Goal: Transaction & Acquisition: Purchase product/service

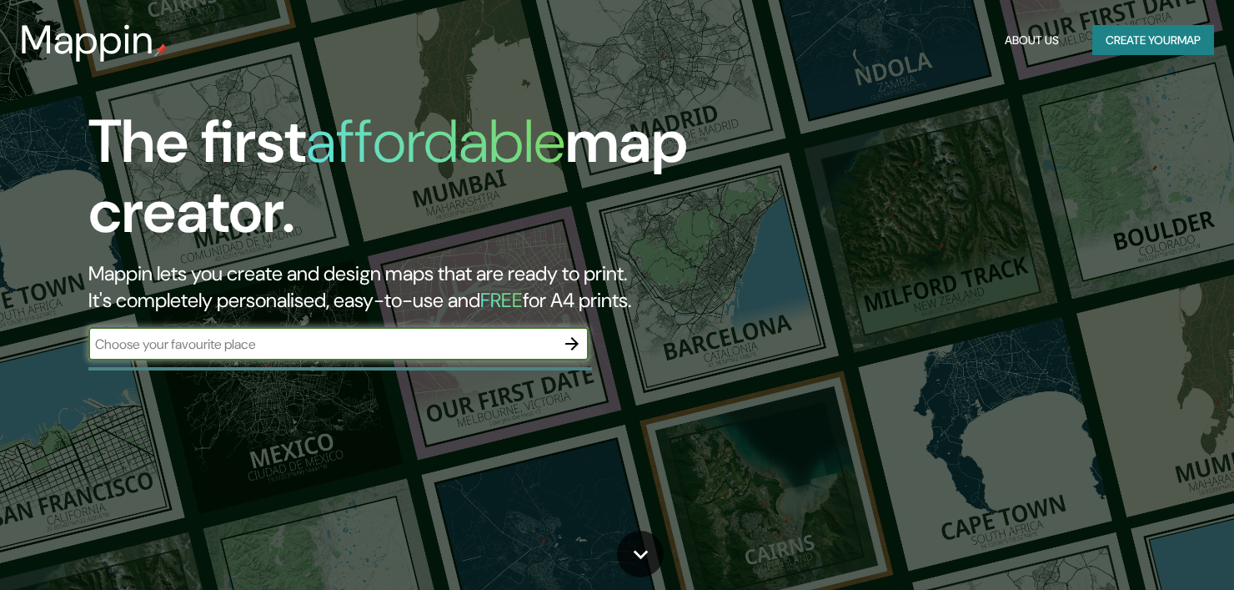
click at [424, 341] on input "text" at bounding box center [321, 343] width 467 height 19
type input "[GEOGRAPHIC_DATA]"
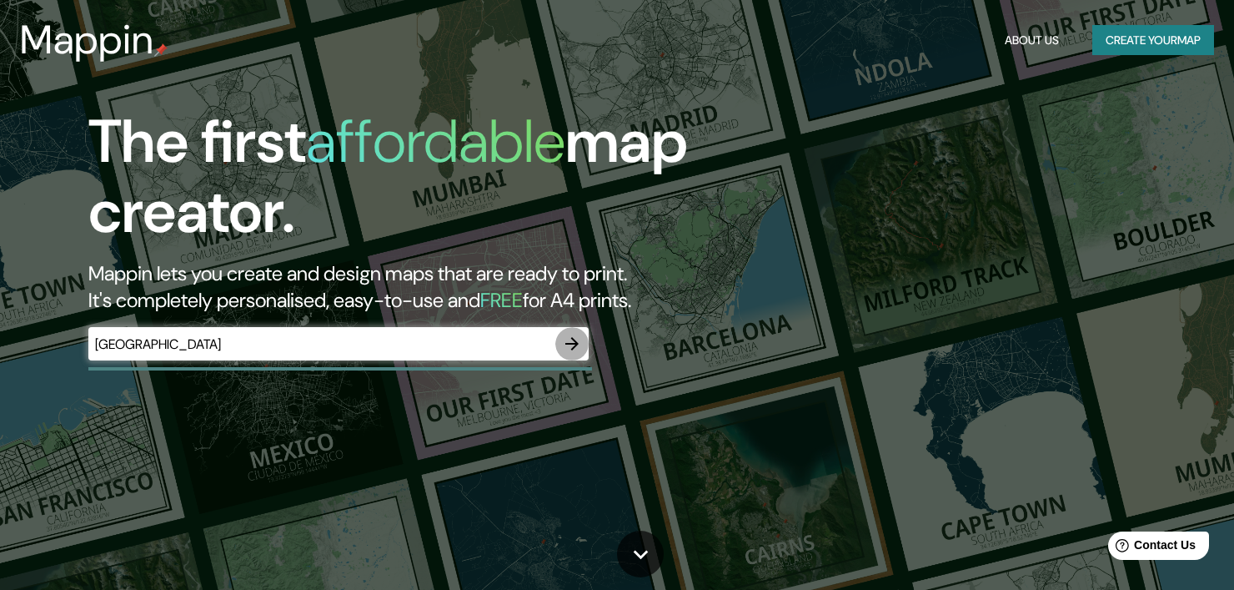
click at [569, 342] on icon "button" at bounding box center [572, 344] width 20 height 20
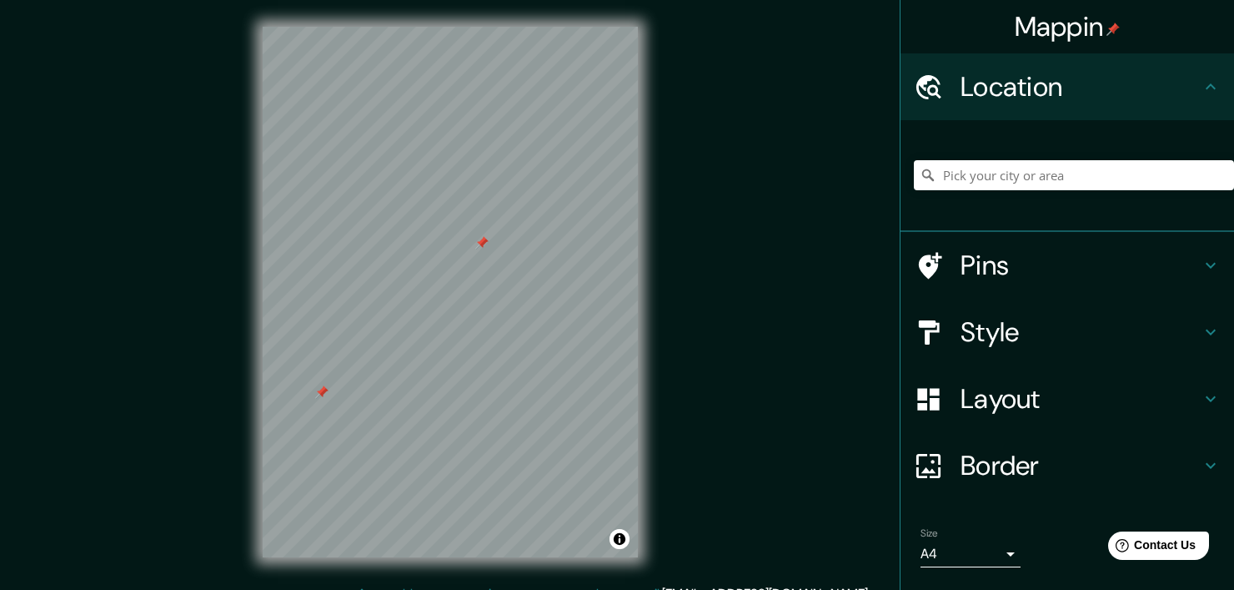
click at [327, 387] on div at bounding box center [321, 391] width 13 height 13
click at [467, 232] on div at bounding box center [464, 226] width 13 height 13
click at [529, 354] on div at bounding box center [525, 353] width 13 height 13
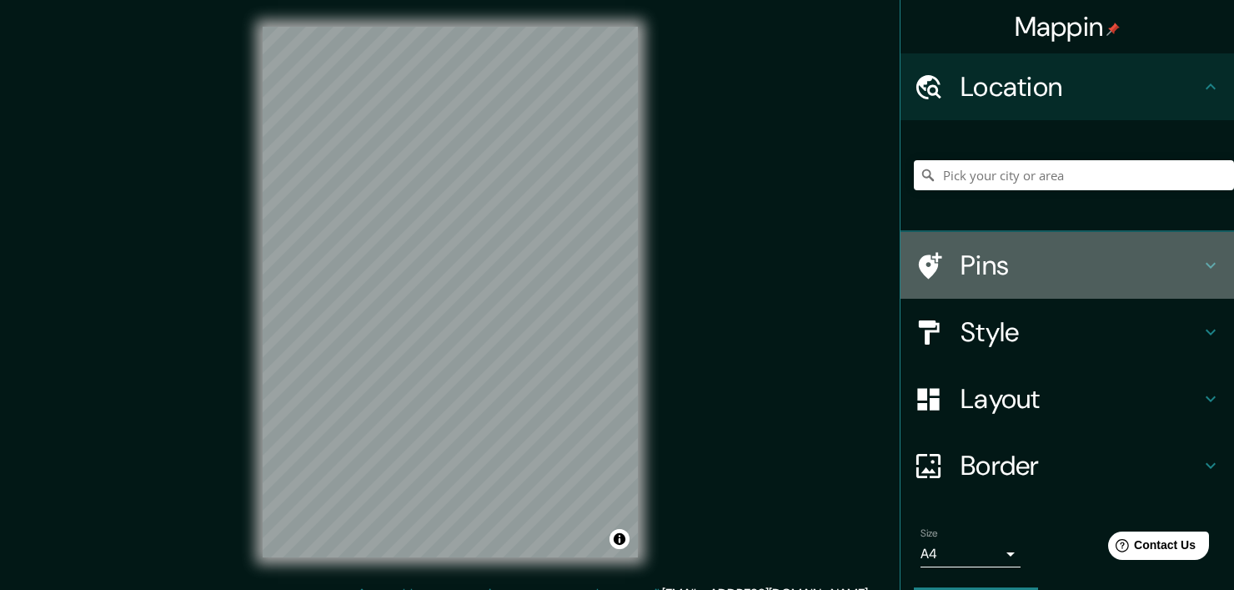
click at [1179, 257] on h4 "Pins" at bounding box center [1081, 264] width 240 height 33
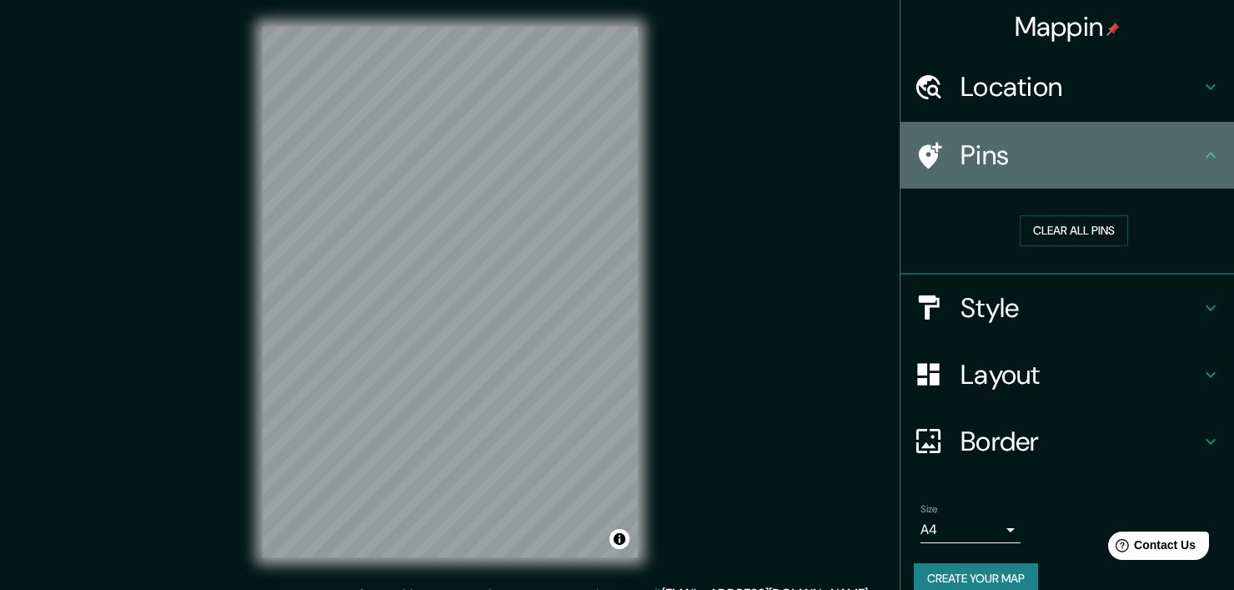
click at [1201, 163] on icon at bounding box center [1211, 155] width 20 height 20
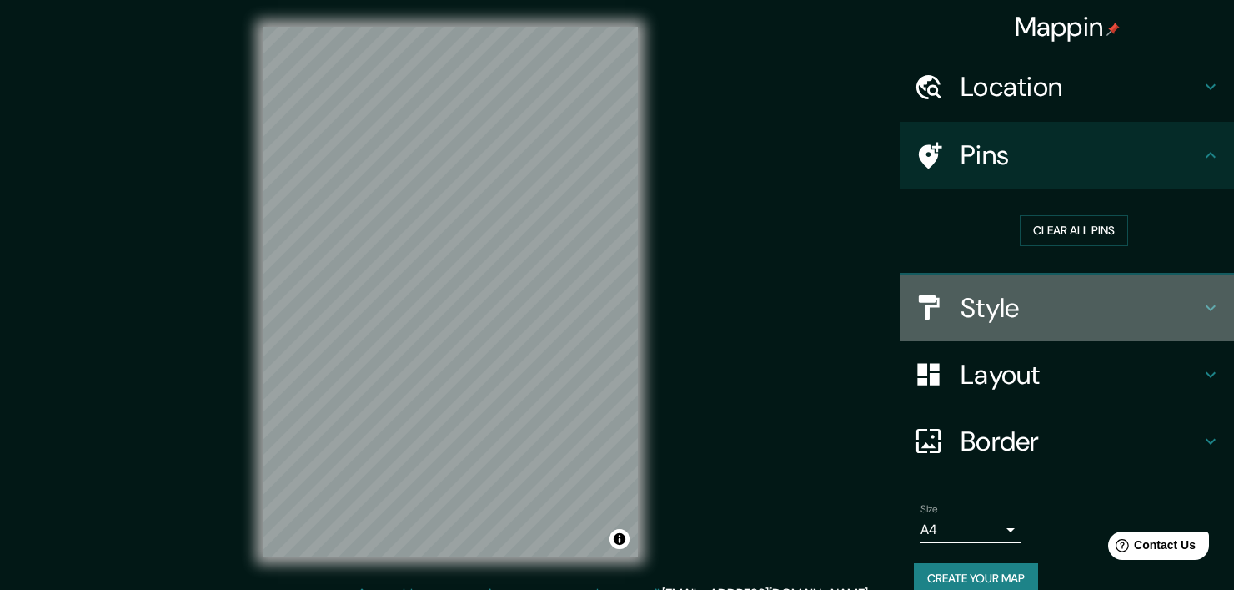
click at [1155, 319] on h4 "Style" at bounding box center [1081, 307] width 240 height 33
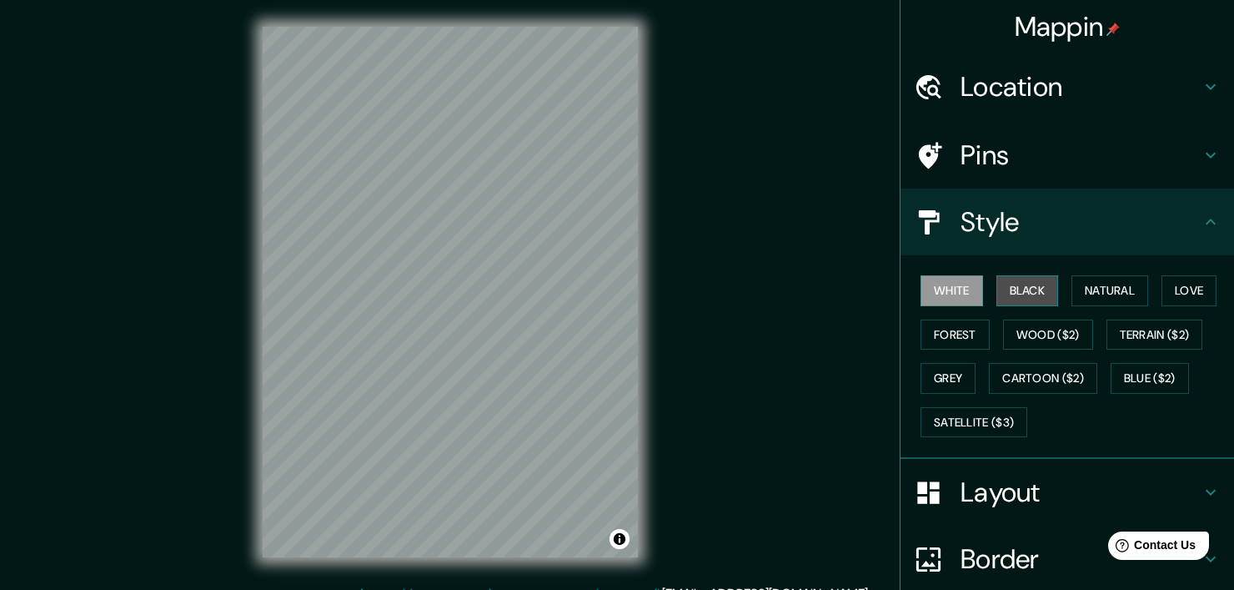
click at [1029, 299] on button "Black" at bounding box center [1027, 290] width 63 height 31
click at [1079, 293] on button "Natural" at bounding box center [1110, 290] width 77 height 31
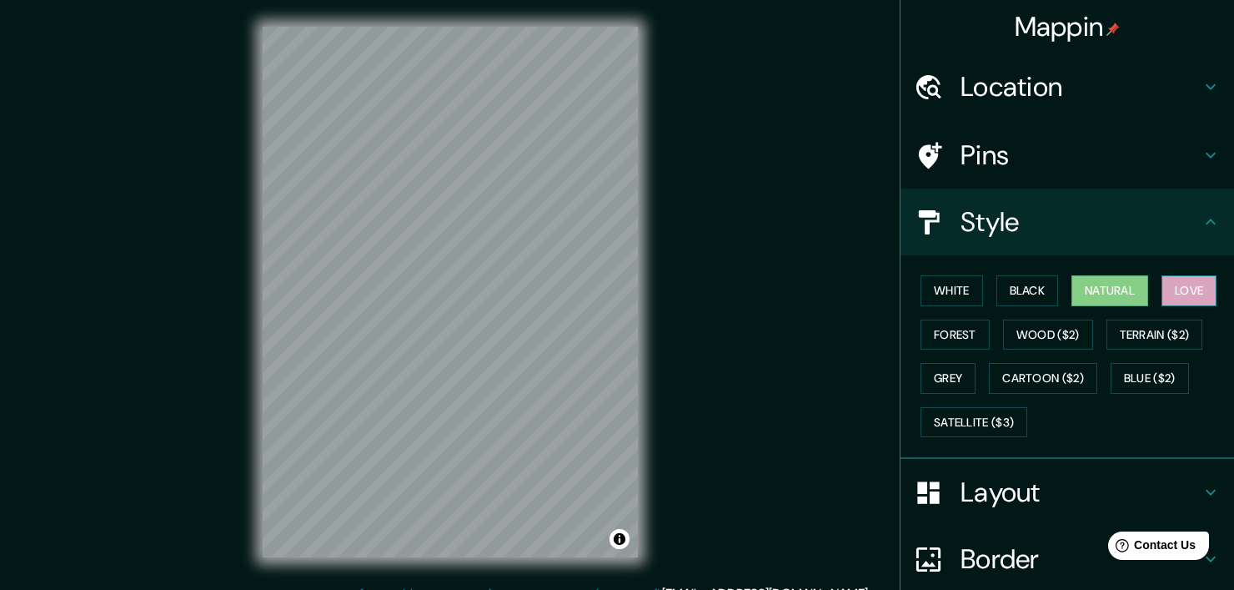
click at [1162, 298] on button "Love" at bounding box center [1189, 290] width 55 height 31
click at [971, 333] on button "Forest" at bounding box center [955, 334] width 69 height 31
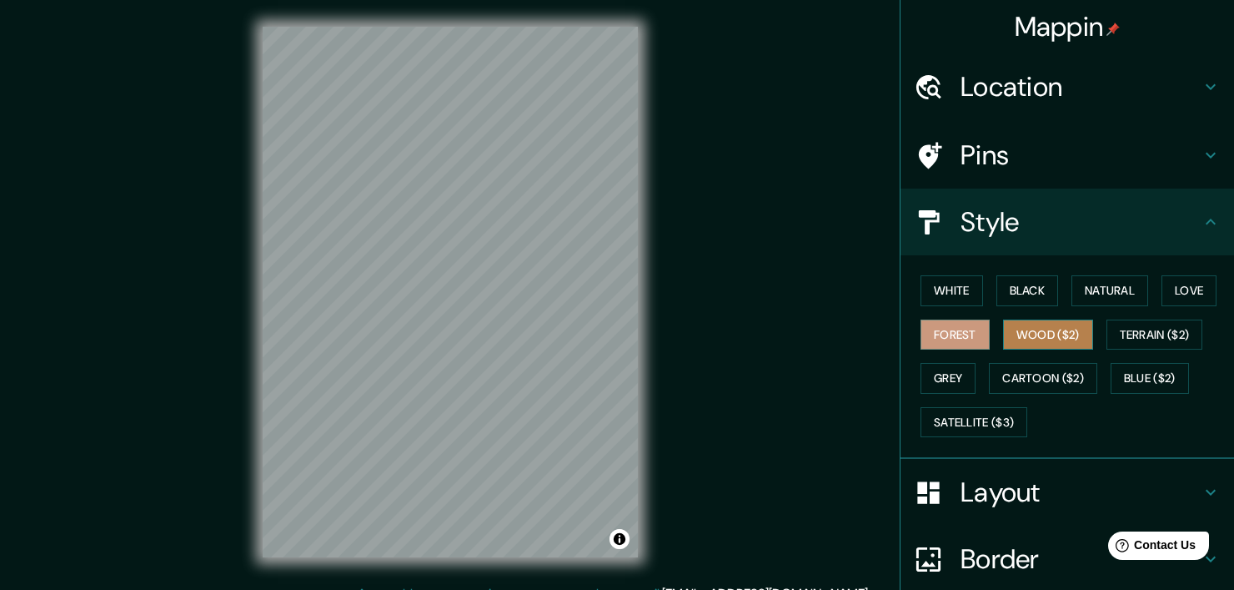
click at [1045, 329] on button "Wood ($2)" at bounding box center [1048, 334] width 90 height 31
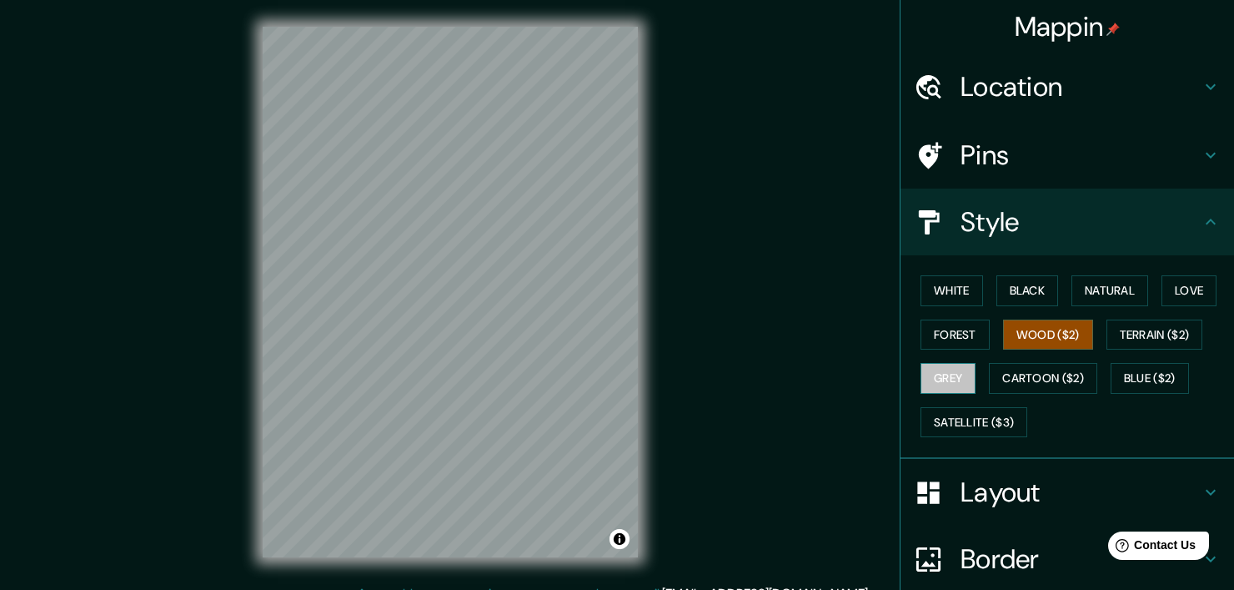
click at [932, 381] on button "Grey" at bounding box center [948, 378] width 55 height 31
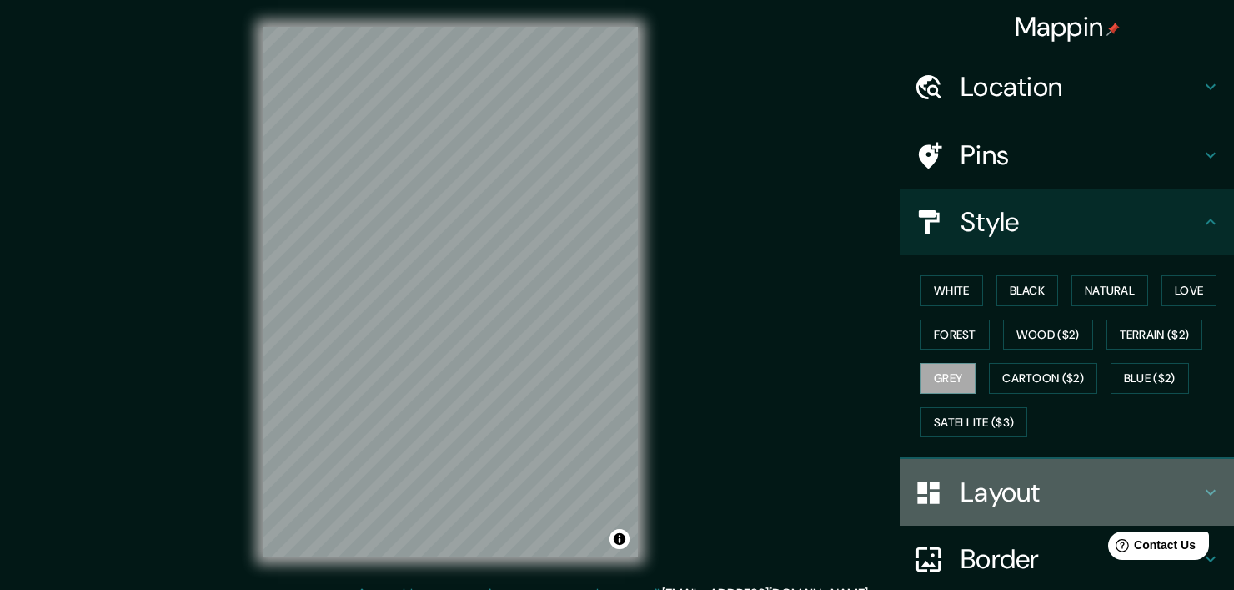
click at [993, 499] on h4 "Layout" at bounding box center [1081, 491] width 240 height 33
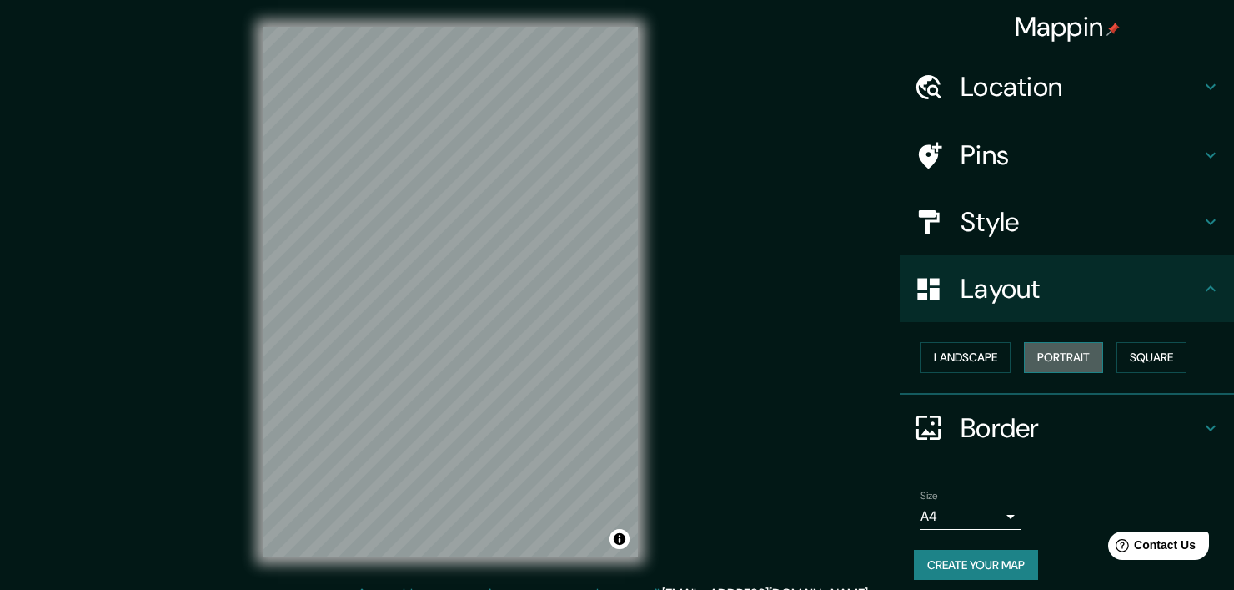
click at [1052, 353] on button "Portrait" at bounding box center [1063, 357] width 79 height 31
click at [1132, 354] on button "Square" at bounding box center [1152, 357] width 70 height 31
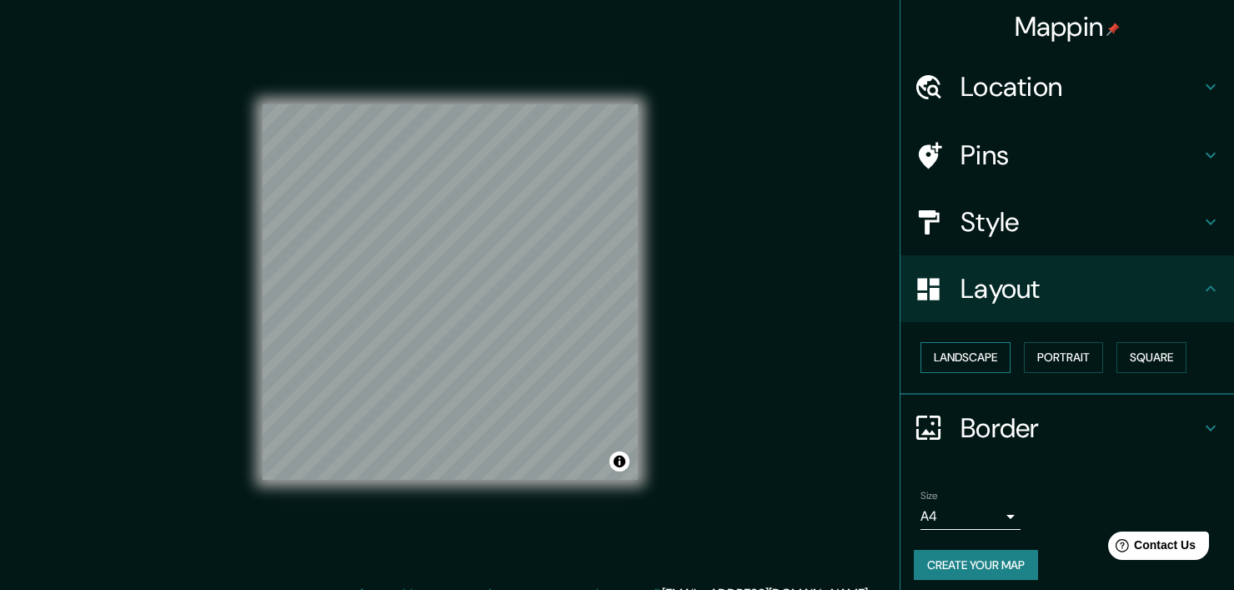
click at [969, 349] on button "Landscape" at bounding box center [966, 357] width 90 height 31
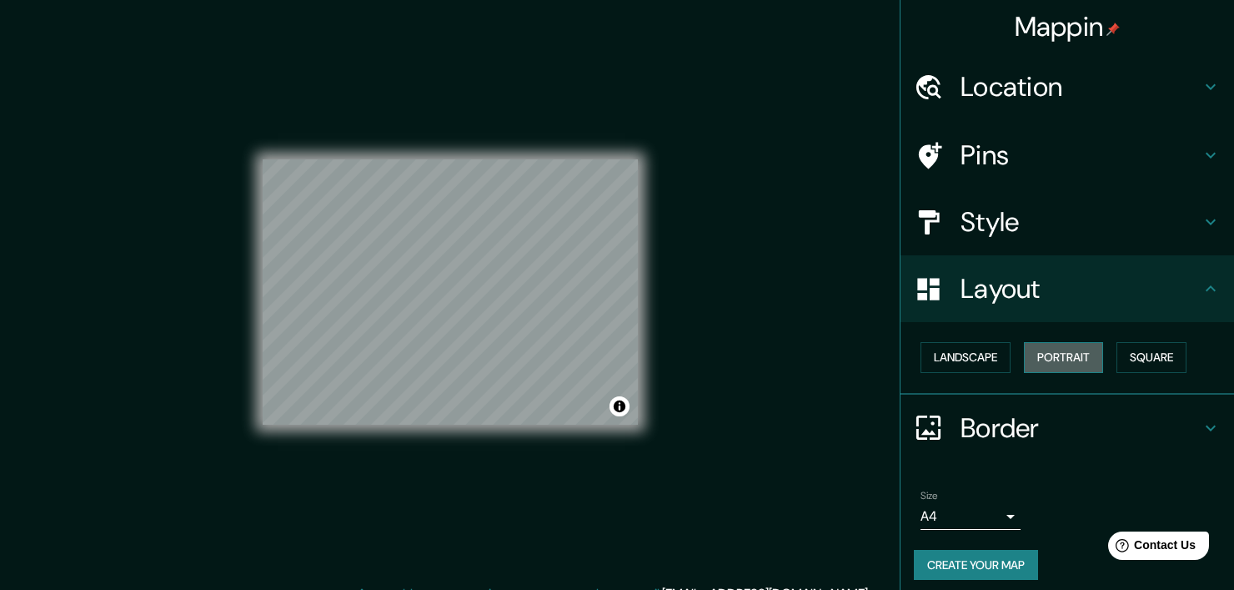
click at [1046, 364] on button "Portrait" at bounding box center [1063, 357] width 79 height 31
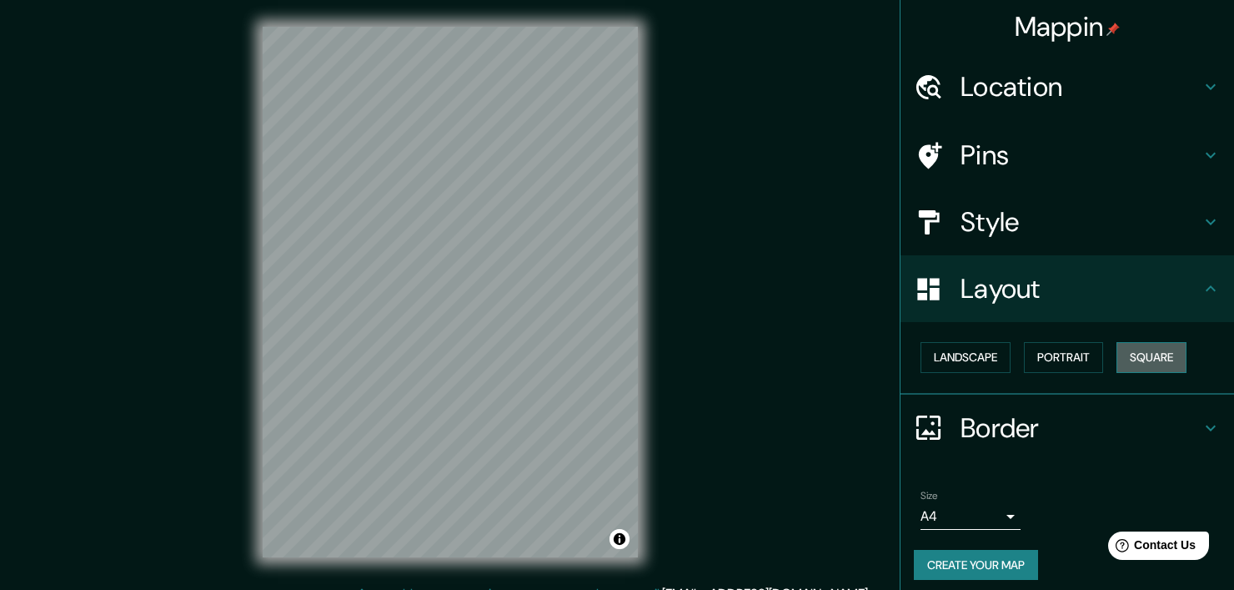
click at [1133, 359] on button "Square" at bounding box center [1152, 357] width 70 height 31
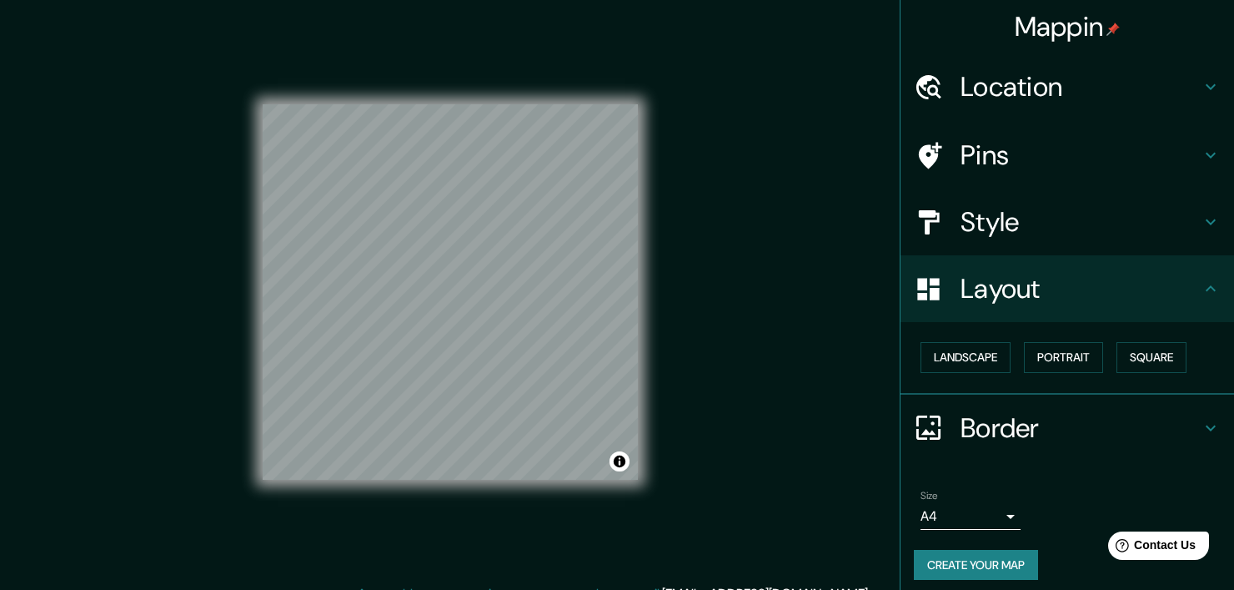
click at [1177, 300] on h4 "Layout" at bounding box center [1081, 288] width 240 height 33
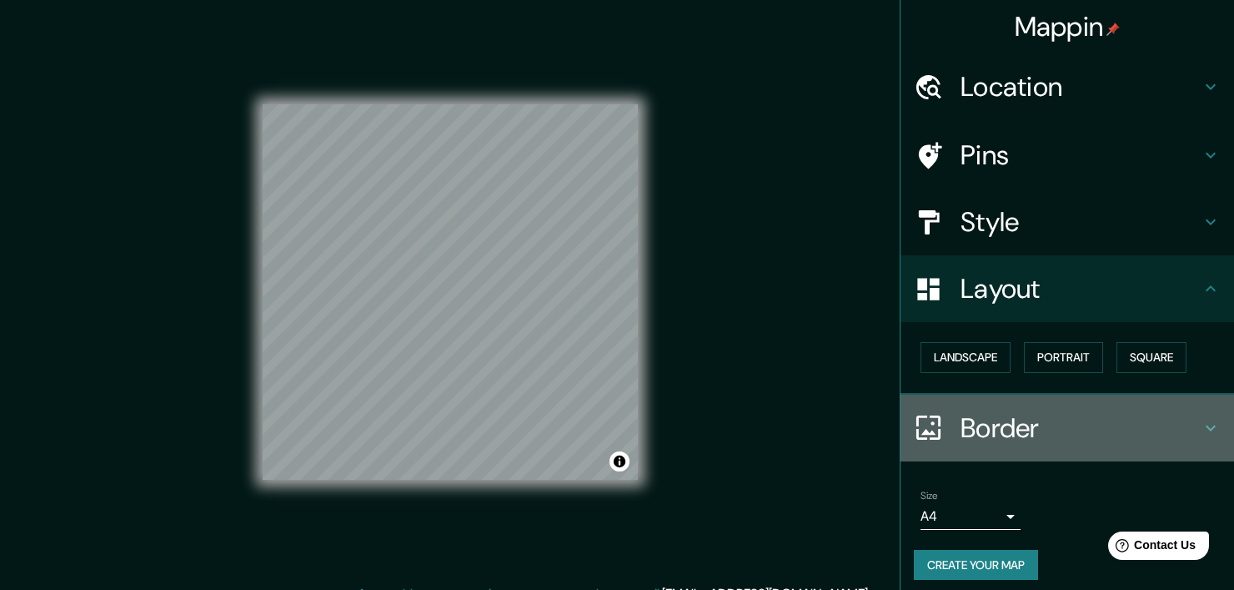
click at [1149, 416] on h4 "Border" at bounding box center [1081, 427] width 240 height 33
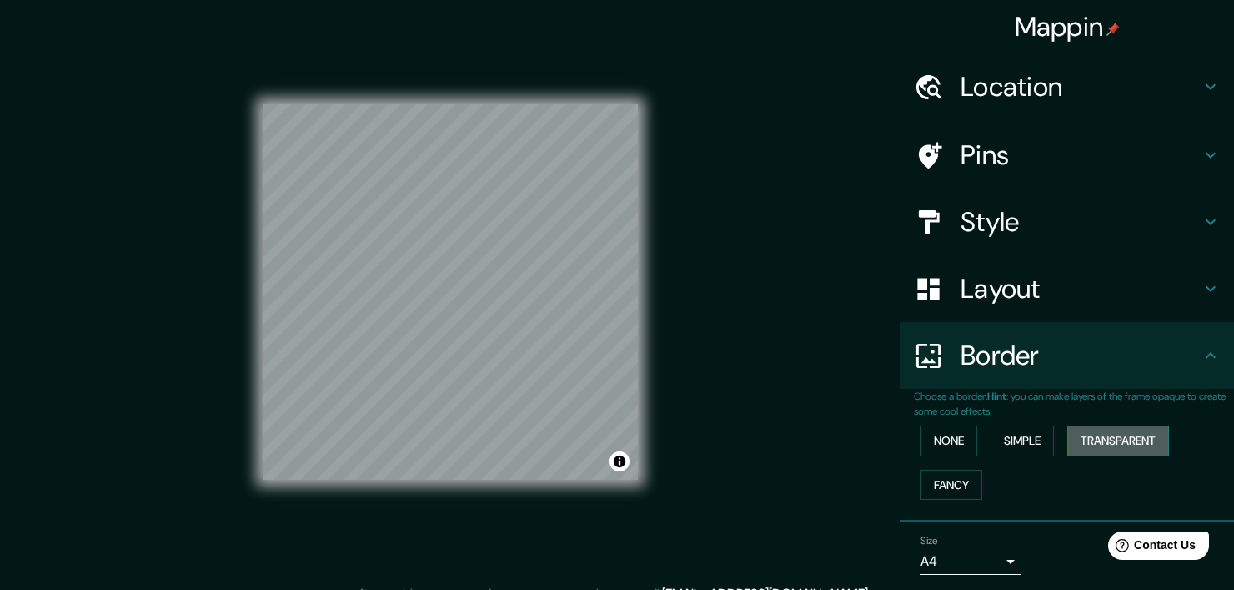
click at [1100, 449] on button "Transparent" at bounding box center [1118, 440] width 102 height 31
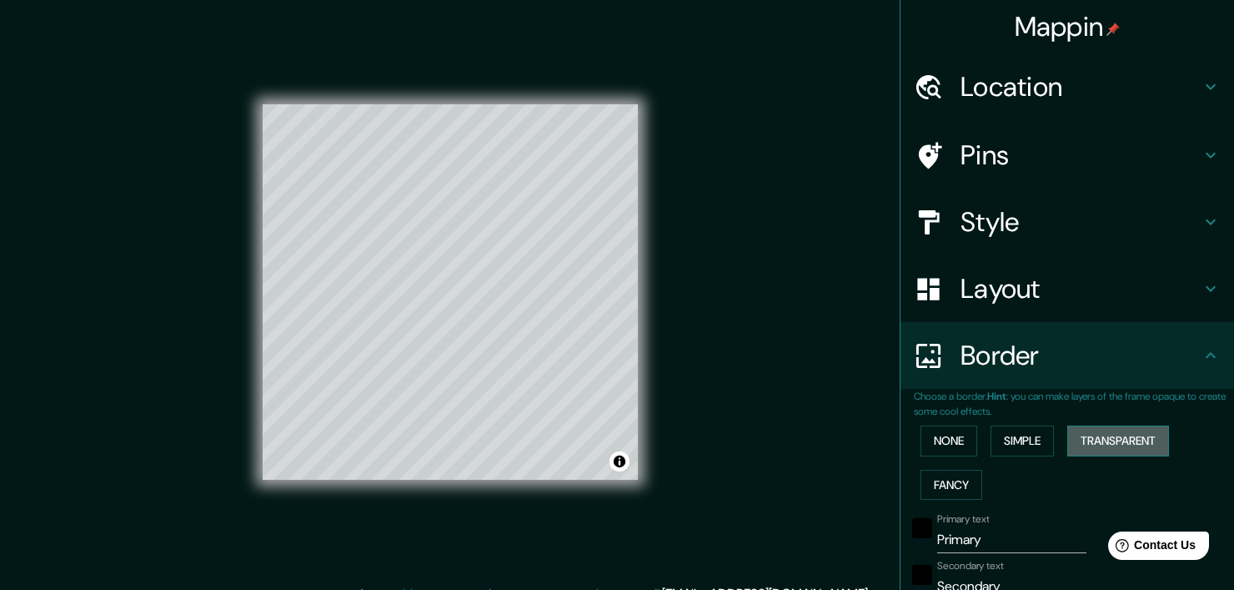
click at [1096, 446] on button "Transparent" at bounding box center [1118, 440] width 102 height 31
click at [961, 440] on button "None" at bounding box center [949, 440] width 57 height 31
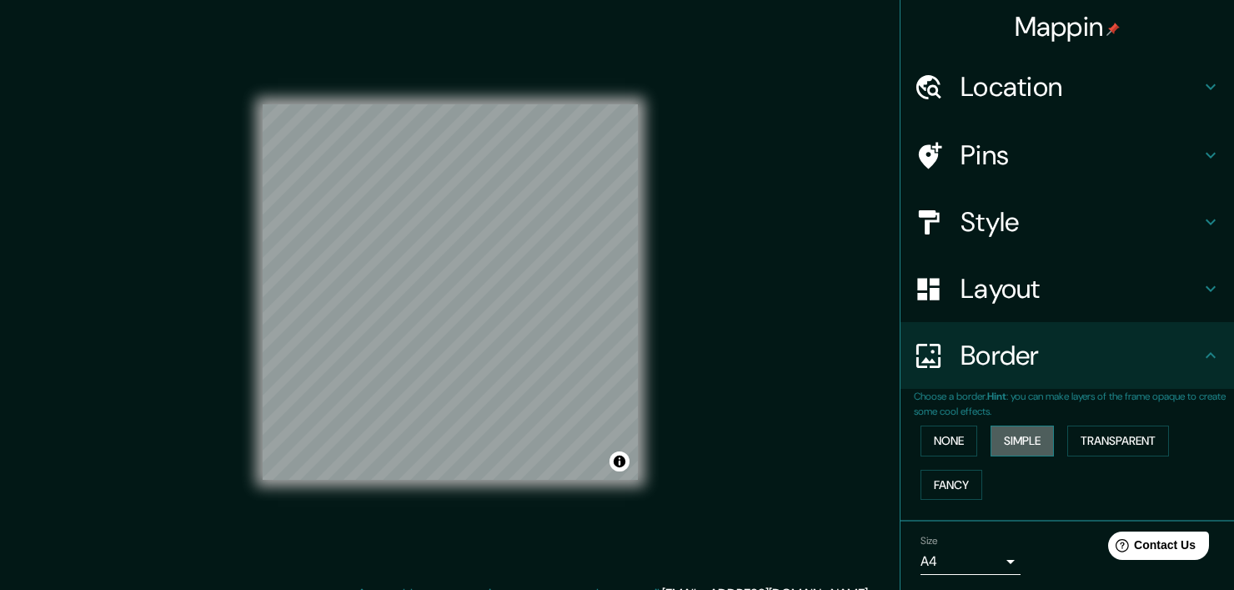
click at [992, 439] on button "Simple" at bounding box center [1022, 440] width 63 height 31
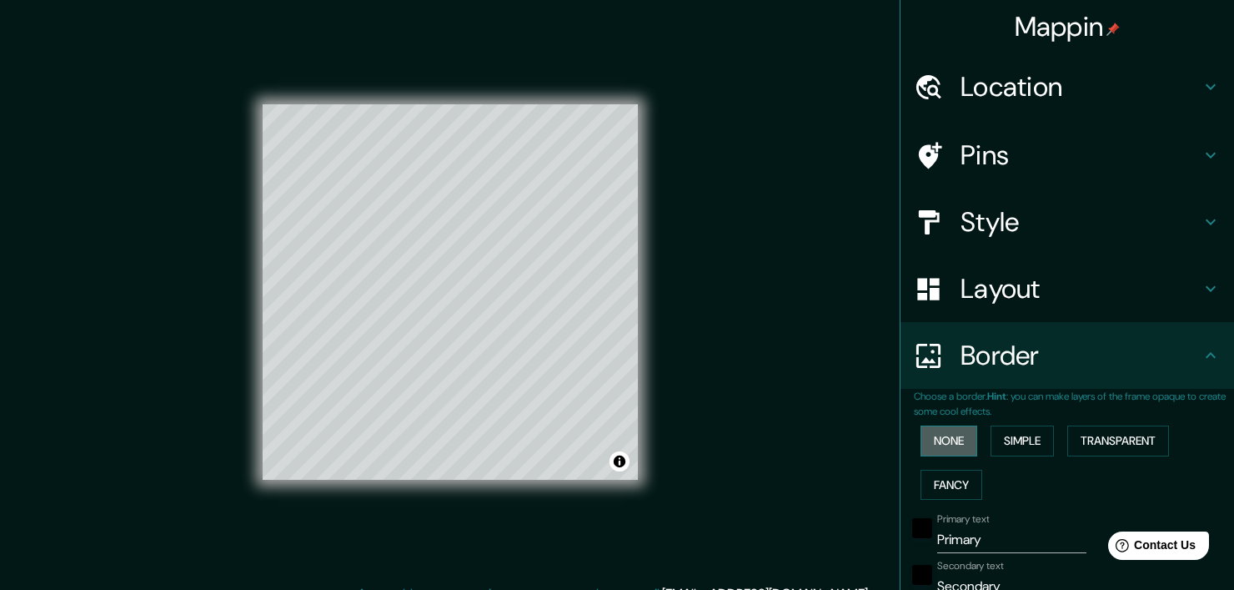
click at [929, 446] on button "None" at bounding box center [949, 440] width 57 height 31
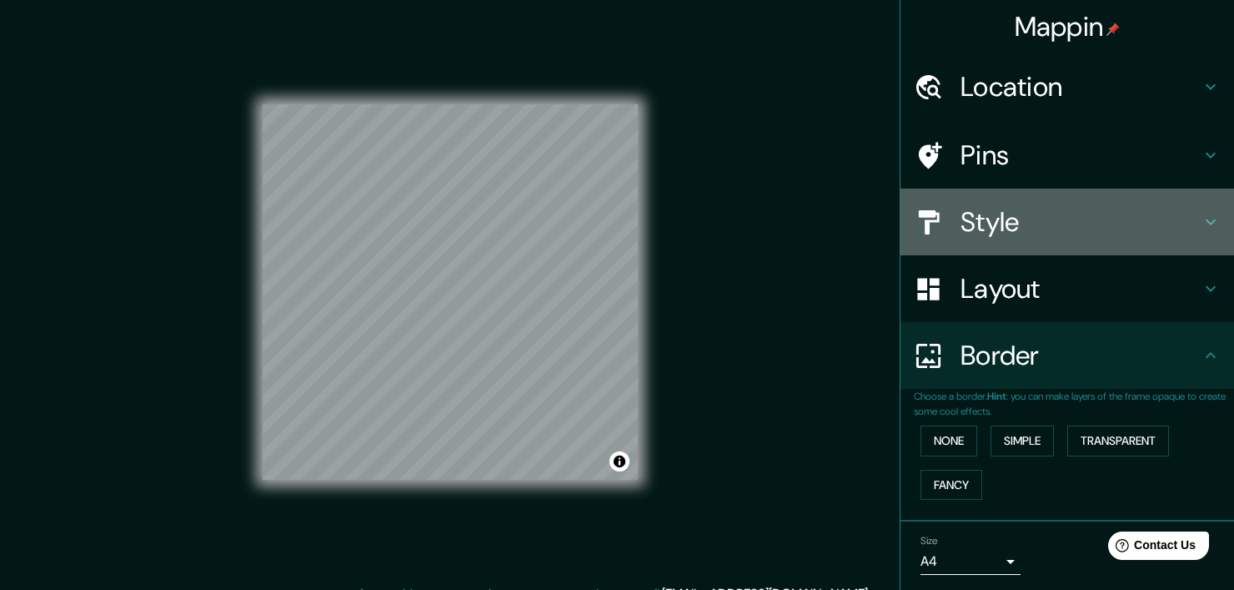
click at [1092, 223] on h4 "Style" at bounding box center [1081, 221] width 240 height 33
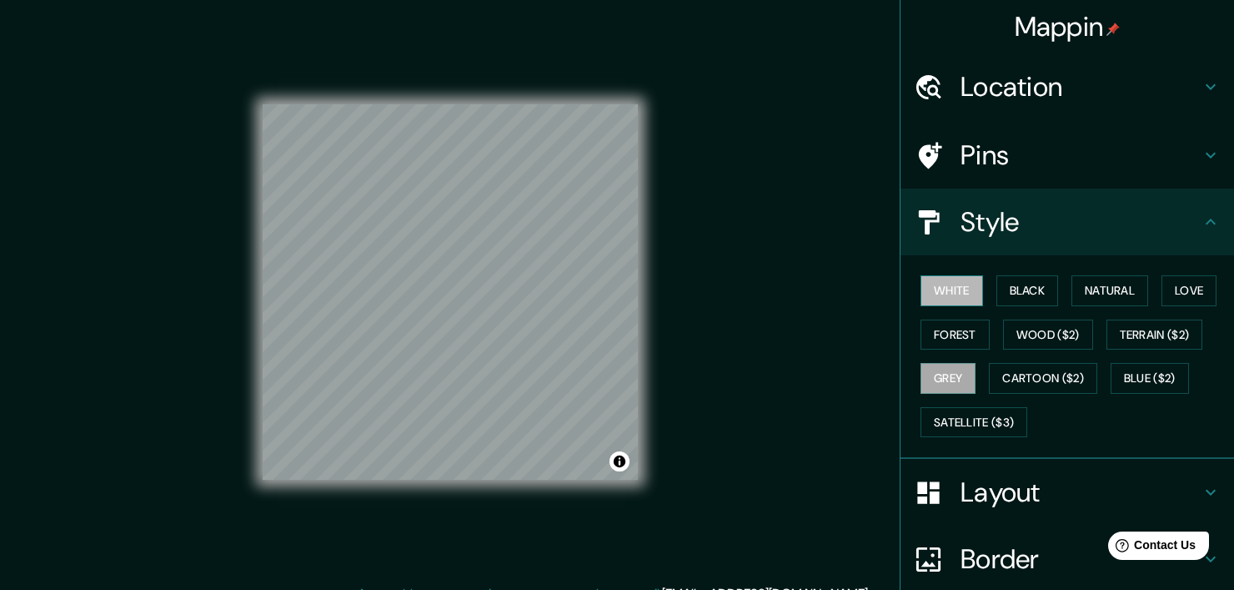
click at [964, 285] on button "White" at bounding box center [952, 290] width 63 height 31
click at [996, 289] on button "Black" at bounding box center [1027, 290] width 63 height 31
click at [931, 381] on button "Grey" at bounding box center [948, 378] width 55 height 31
click at [1090, 294] on button "Natural" at bounding box center [1110, 290] width 77 height 31
click at [935, 379] on button "Grey" at bounding box center [948, 378] width 55 height 31
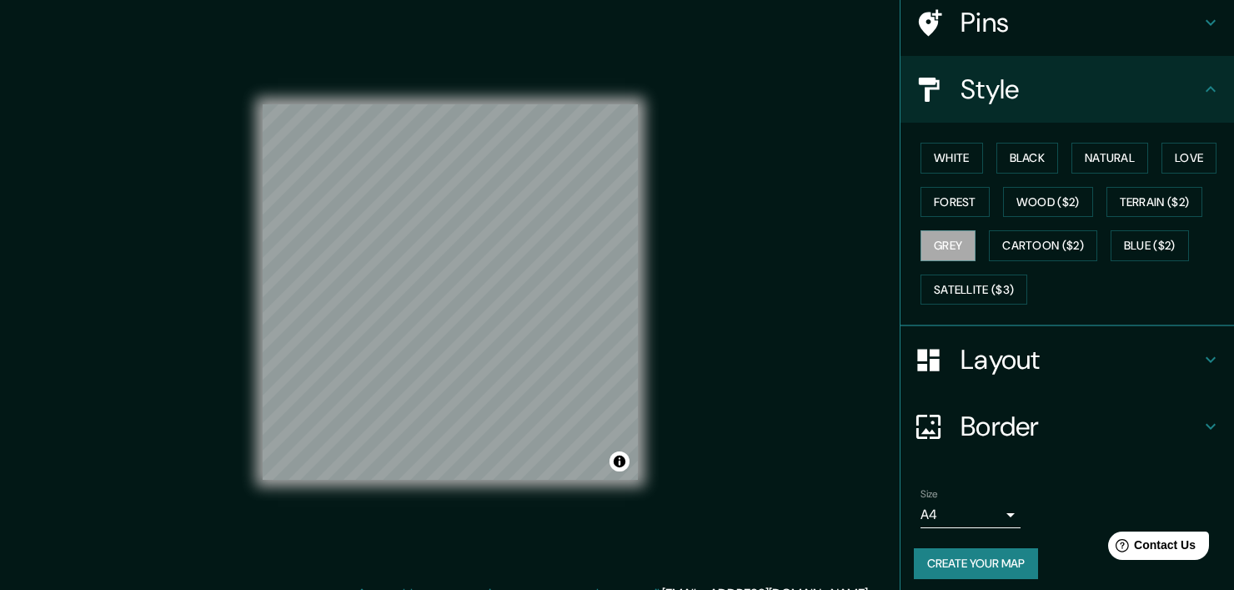
scroll to position [138, 0]
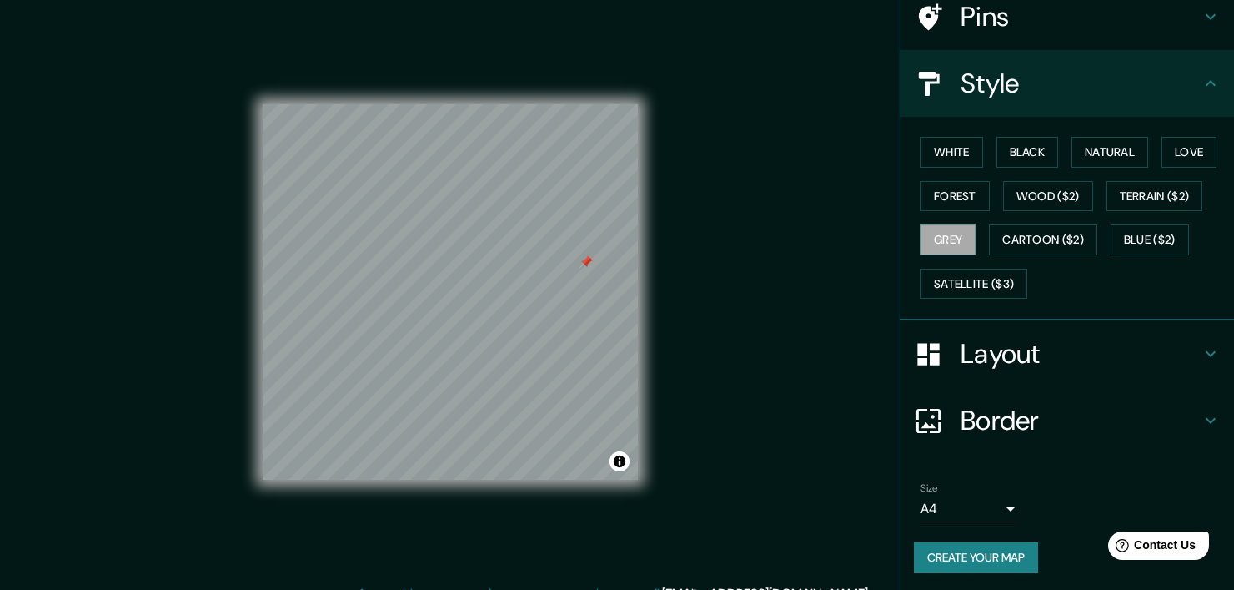
click at [580, 269] on div at bounding box center [586, 261] width 13 height 13
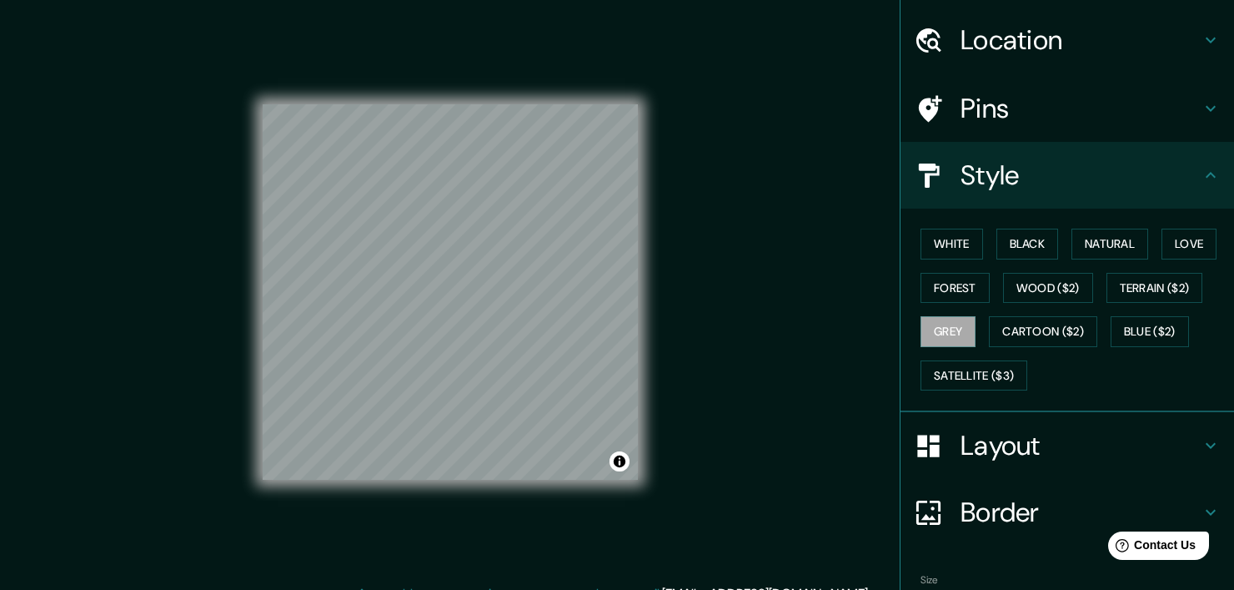
scroll to position [0, 0]
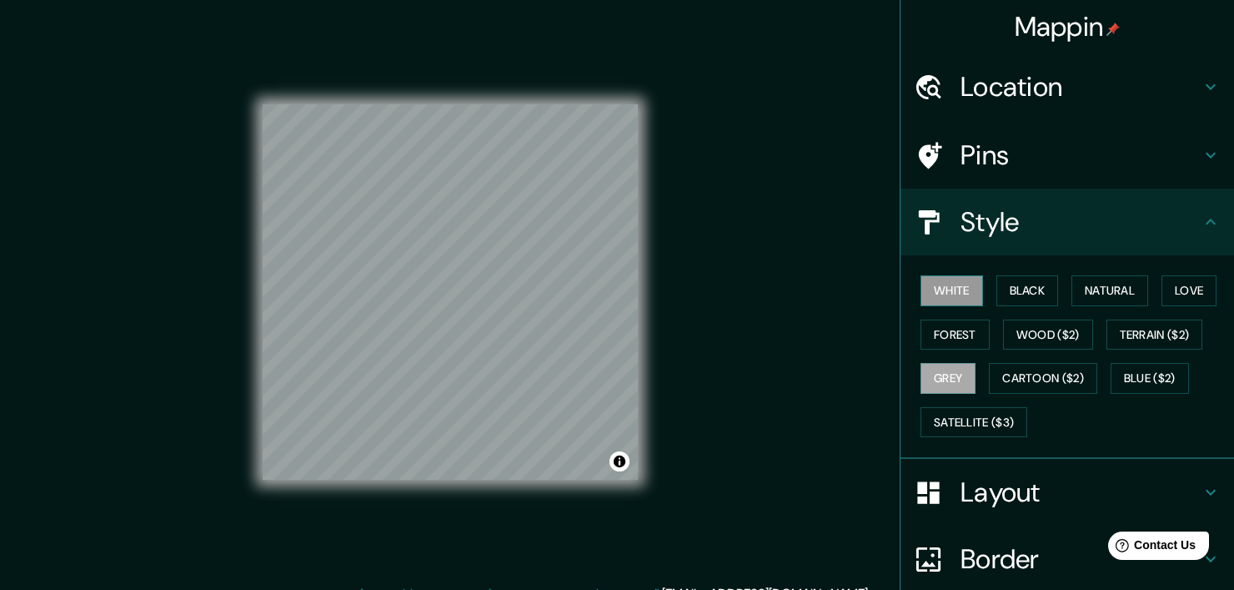
click at [940, 299] on button "White" at bounding box center [952, 290] width 63 height 31
click at [1003, 287] on button "Black" at bounding box center [1027, 290] width 63 height 31
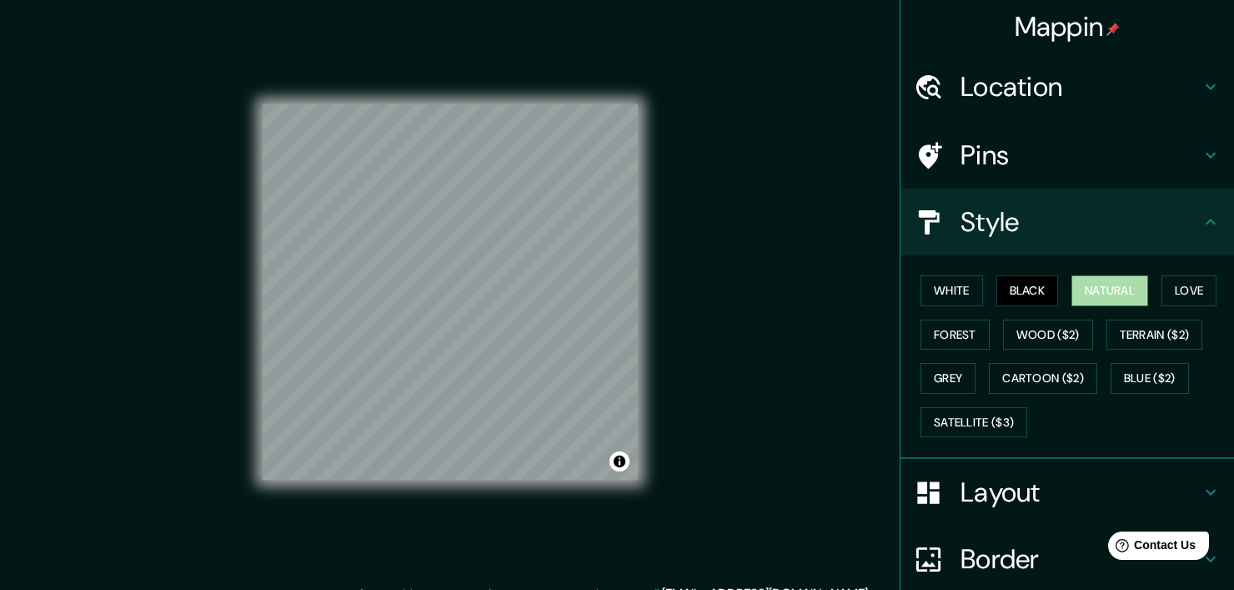
click at [1086, 282] on button "Natural" at bounding box center [1110, 290] width 77 height 31
click at [1179, 289] on button "Love" at bounding box center [1189, 290] width 55 height 31
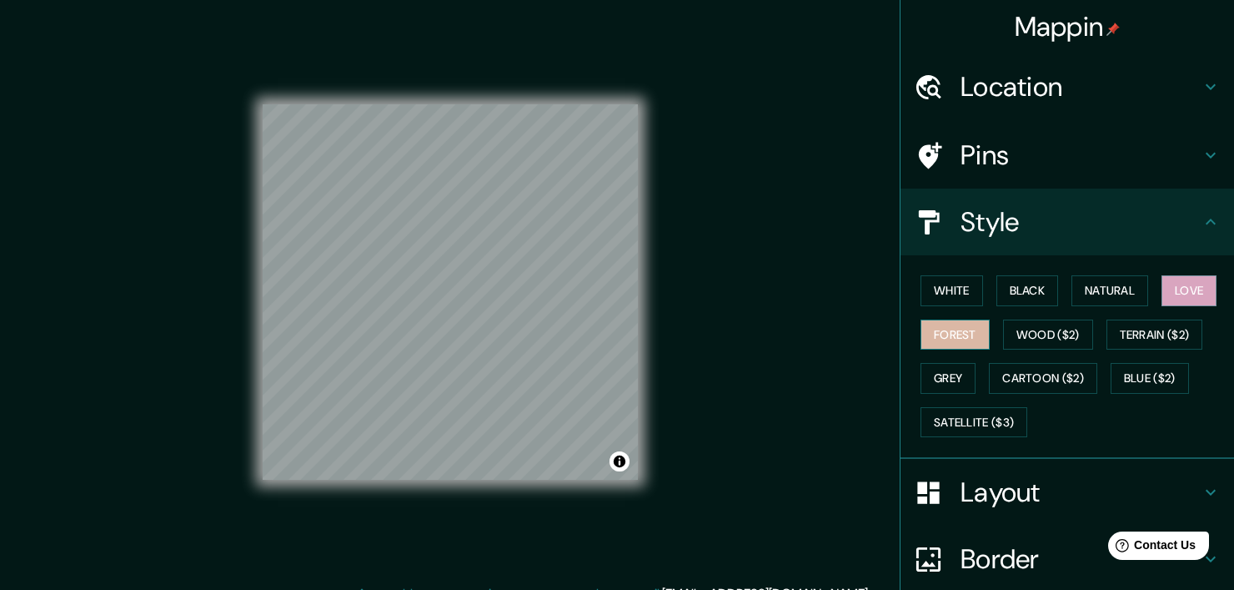
click at [926, 326] on button "Forest" at bounding box center [955, 334] width 69 height 31
click at [941, 289] on button "White" at bounding box center [952, 290] width 63 height 31
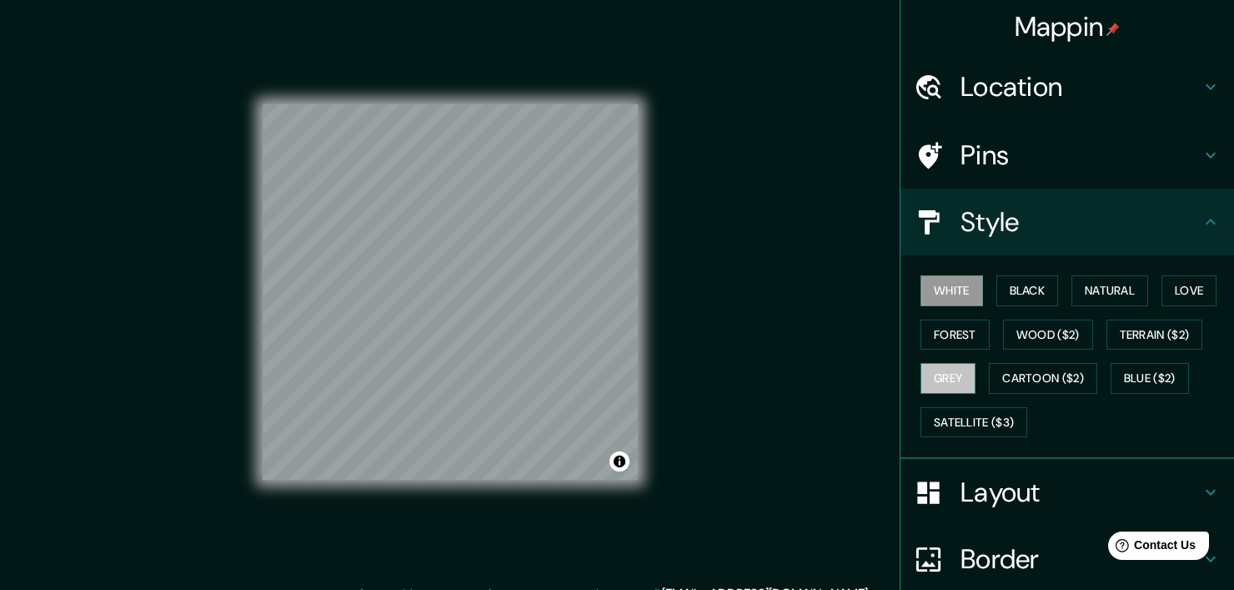
click at [926, 386] on button "Grey" at bounding box center [948, 378] width 55 height 31
click at [1009, 283] on button "Black" at bounding box center [1027, 290] width 63 height 31
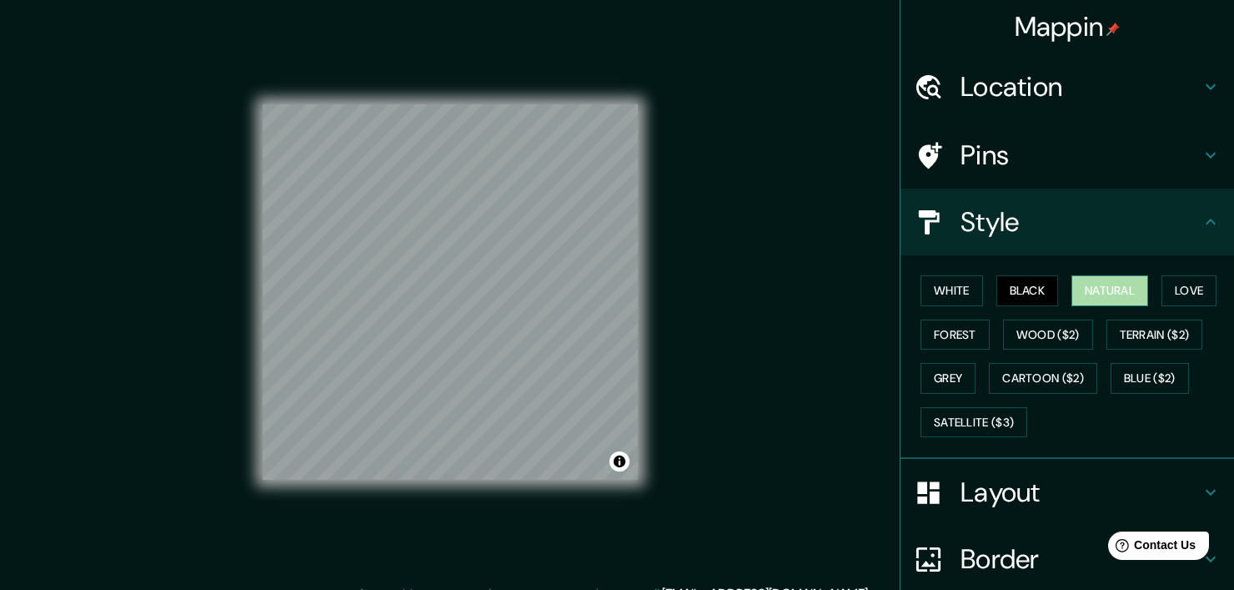
click at [1082, 293] on button "Natural" at bounding box center [1110, 290] width 77 height 31
click at [1182, 291] on button "Love" at bounding box center [1189, 290] width 55 height 31
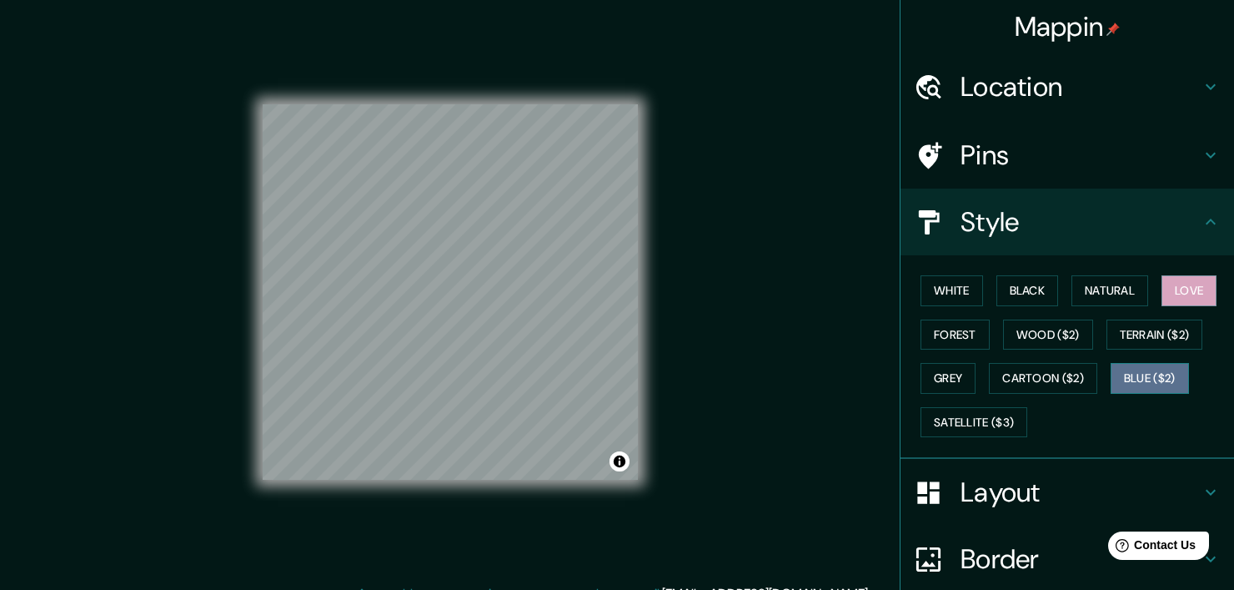
click at [1111, 380] on button "Blue ($2)" at bounding box center [1150, 378] width 78 height 31
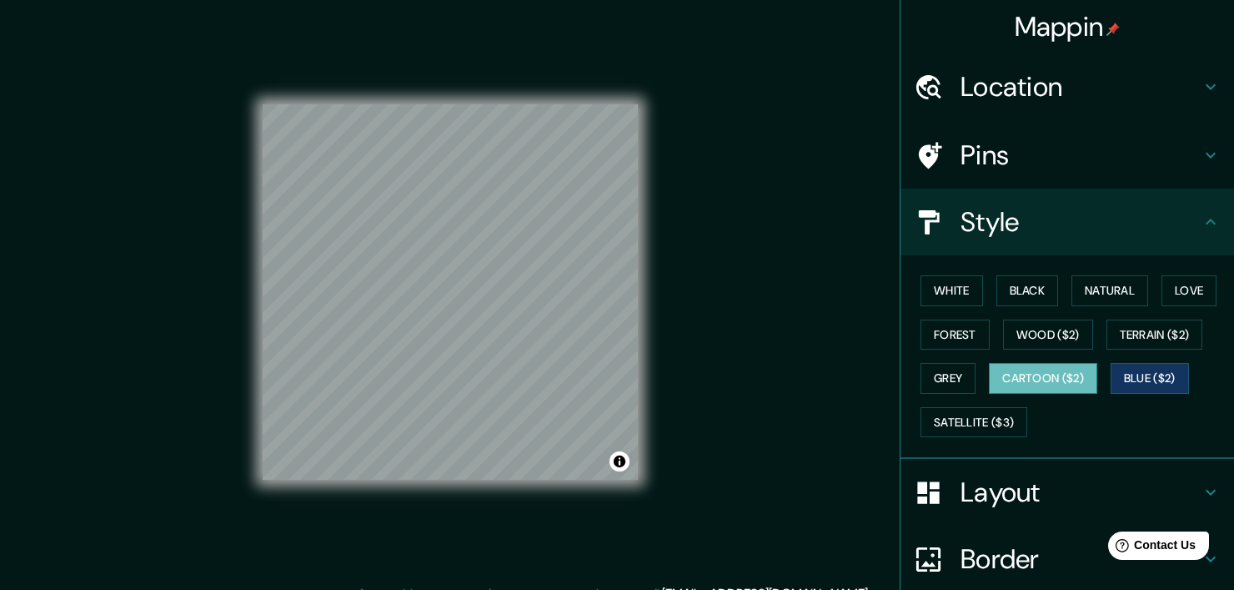
click at [1047, 380] on button "Cartoon ($2)" at bounding box center [1043, 378] width 108 height 31
click at [1042, 330] on button "Wood ($2)" at bounding box center [1048, 334] width 90 height 31
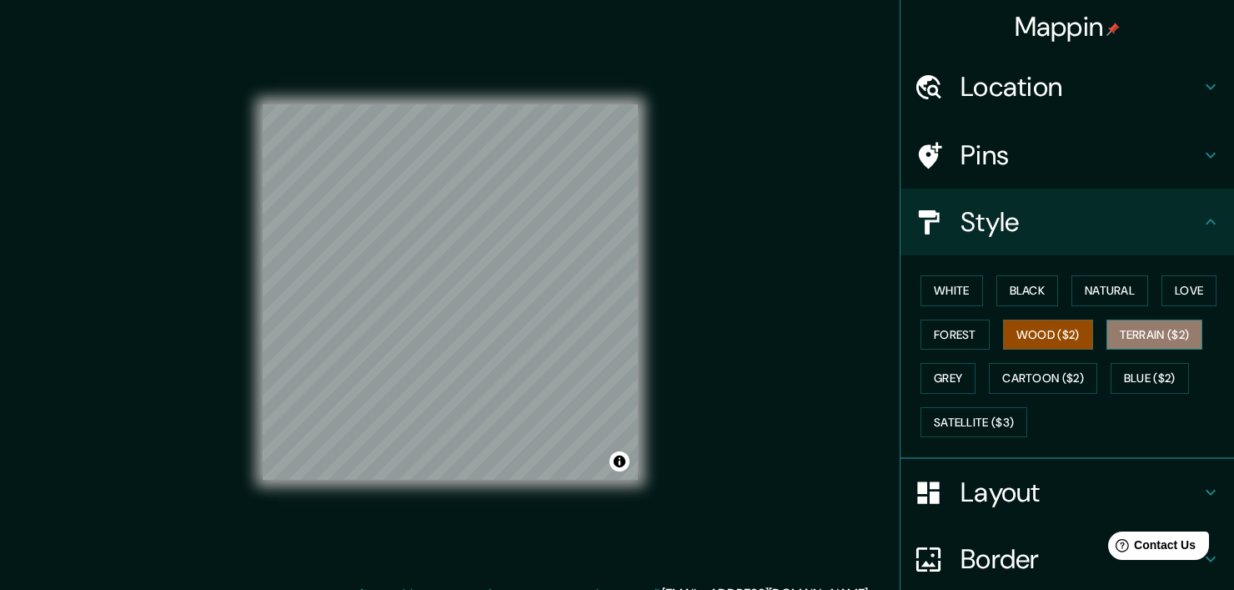
click at [1138, 333] on button "Terrain ($2)" at bounding box center [1155, 334] width 97 height 31
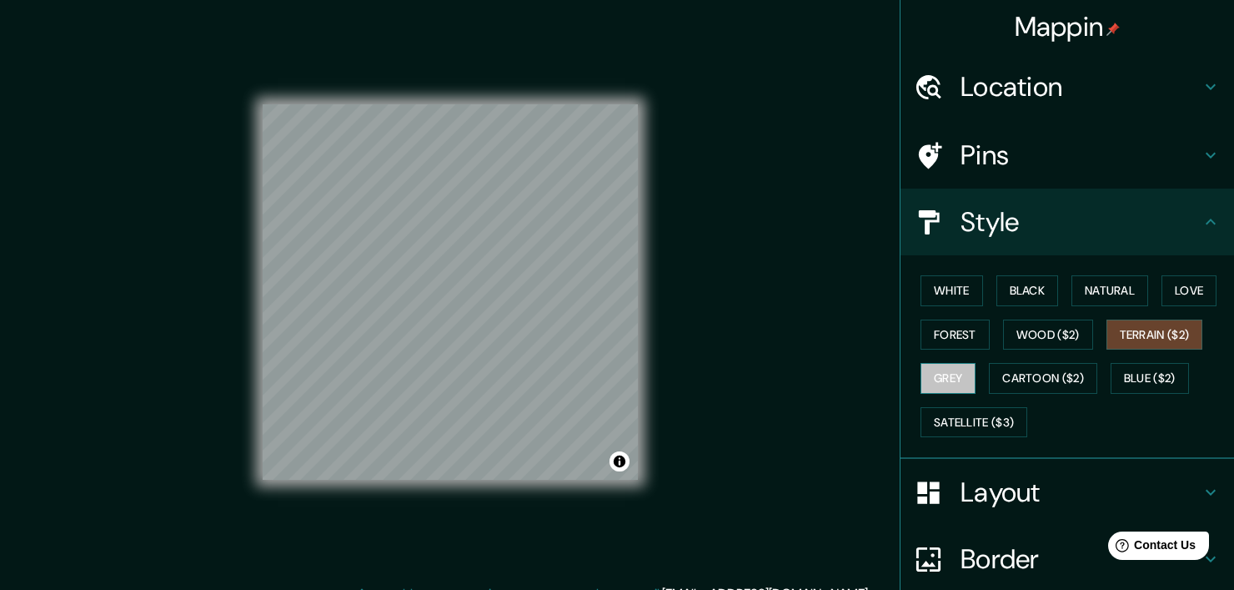
click at [931, 384] on button "Grey" at bounding box center [948, 378] width 55 height 31
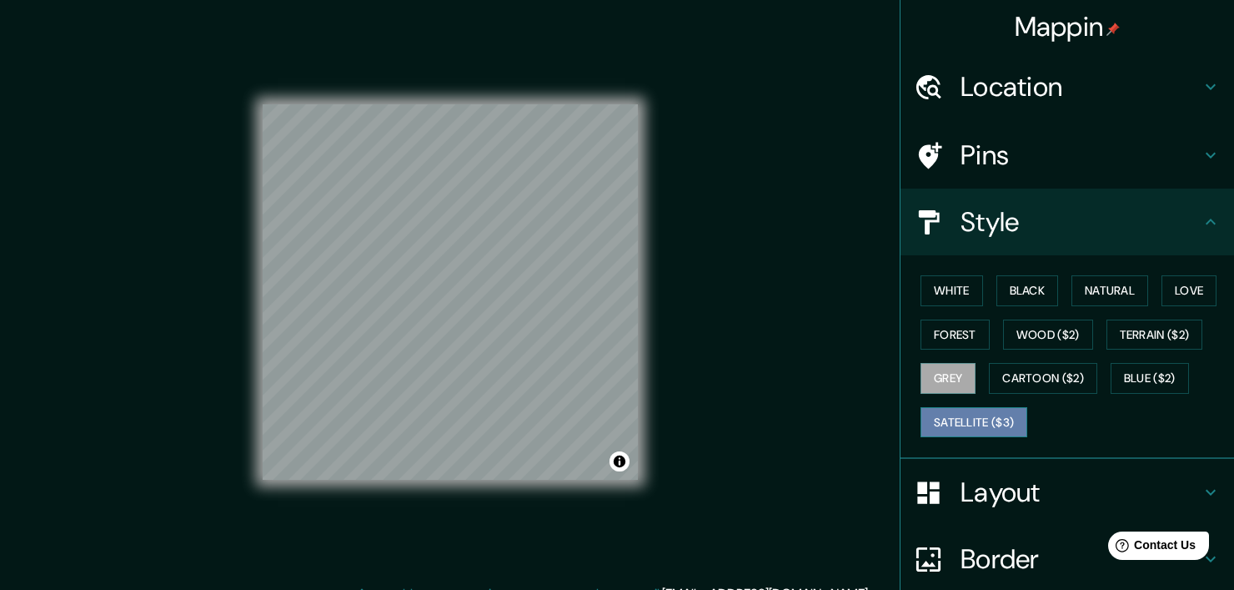
click at [949, 429] on button "Satellite ($3)" at bounding box center [974, 422] width 107 height 31
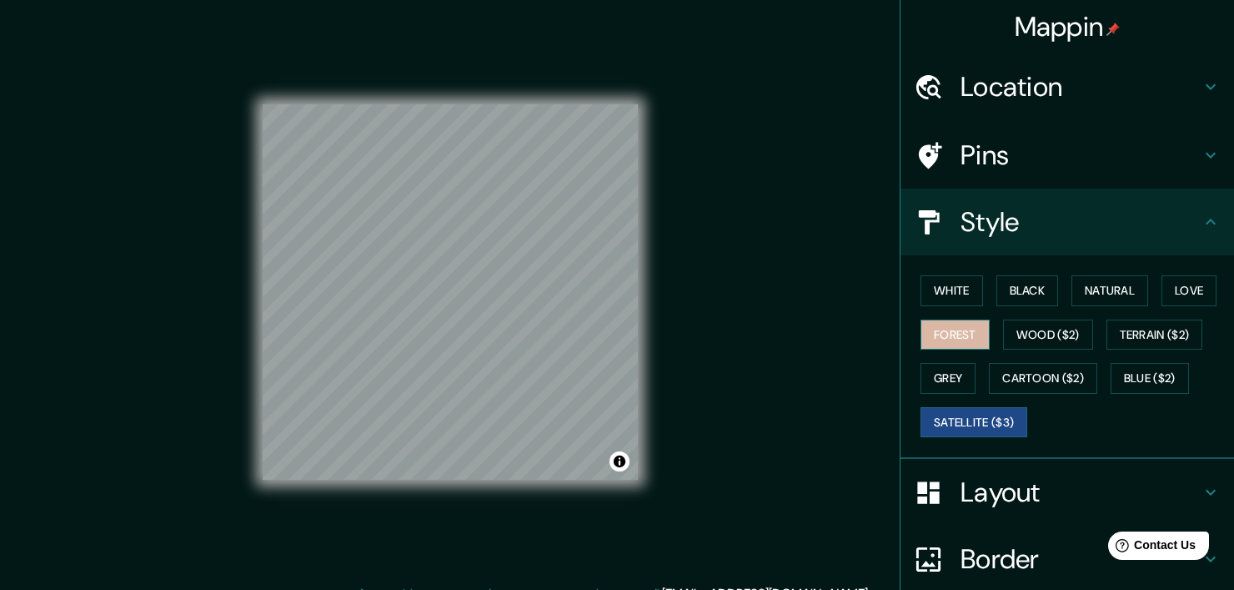
click at [932, 332] on button "Forest" at bounding box center [955, 334] width 69 height 31
click at [934, 369] on button "Grey" at bounding box center [948, 378] width 55 height 31
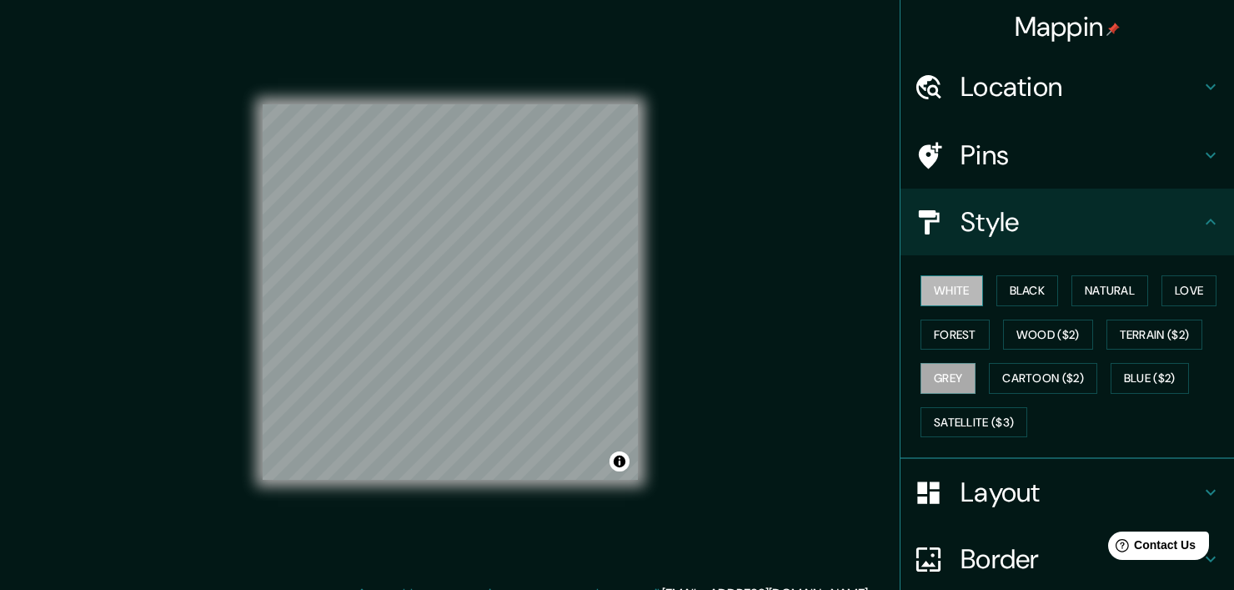
click at [930, 295] on button "White" at bounding box center [952, 290] width 63 height 31
click at [1008, 293] on button "Black" at bounding box center [1027, 290] width 63 height 31
